Goal: Check status

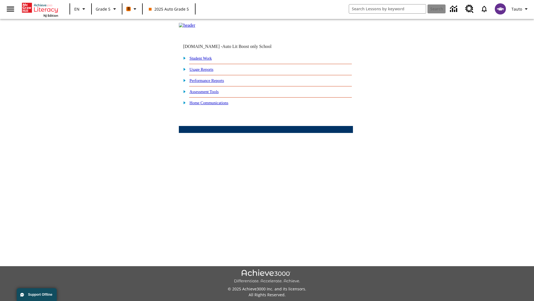
click at [205, 60] on link "Student Work" at bounding box center [201, 58] width 22 height 4
select select "/options/reports/?report_id=12&atype=21&section=2"
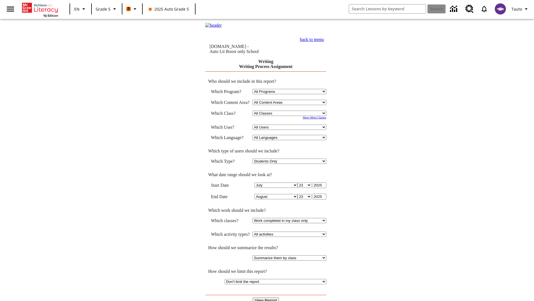
click at [291, 114] on select "Select a Class: All Classes 2025 Auto Grade 5 OL 2025 Auto Grade 6" at bounding box center [290, 112] width 74 height 5
select select "11133131"
click at [291, 128] on select "All Users Cat, Sautoen Cat, Sautoes Cat, Sautoss Donotlogin, Sautoen Twoschools…" at bounding box center [290, 126] width 74 height 5
select select "21437107"
click at [266, 297] on input "View Report" at bounding box center [266, 300] width 27 height 6
